Goal: Ask a question

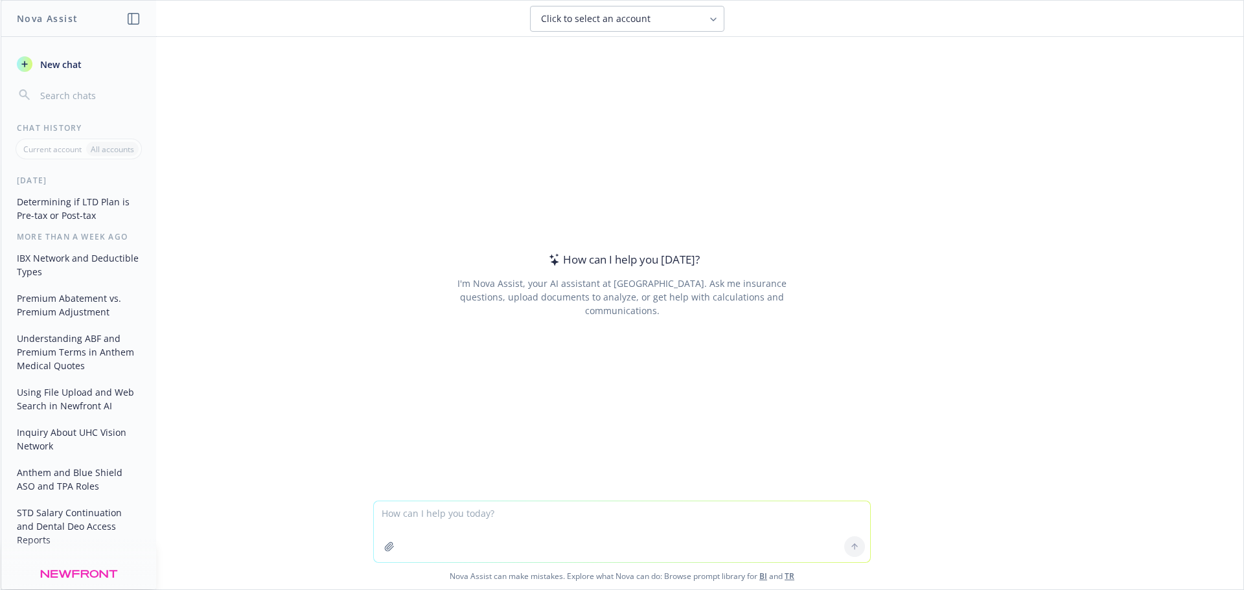
click at [514, 524] on textarea at bounding box center [622, 531] width 496 height 61
type textarea "Why do carriers need salary information for voluntary STD and voluntary LTD pla…"
